Goal: Go to known website: Access a specific website the user already knows

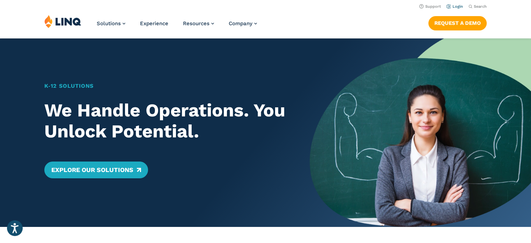
click at [452, 5] on link "Login" at bounding box center [455, 6] width 16 height 5
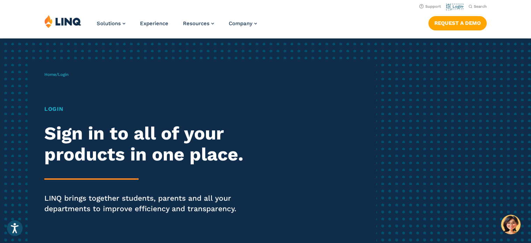
click at [452, 5] on link "Login" at bounding box center [455, 6] width 16 height 5
click at [68, 73] on span "Login" at bounding box center [63, 74] width 10 height 5
